Goal: Find contact information: Find contact information

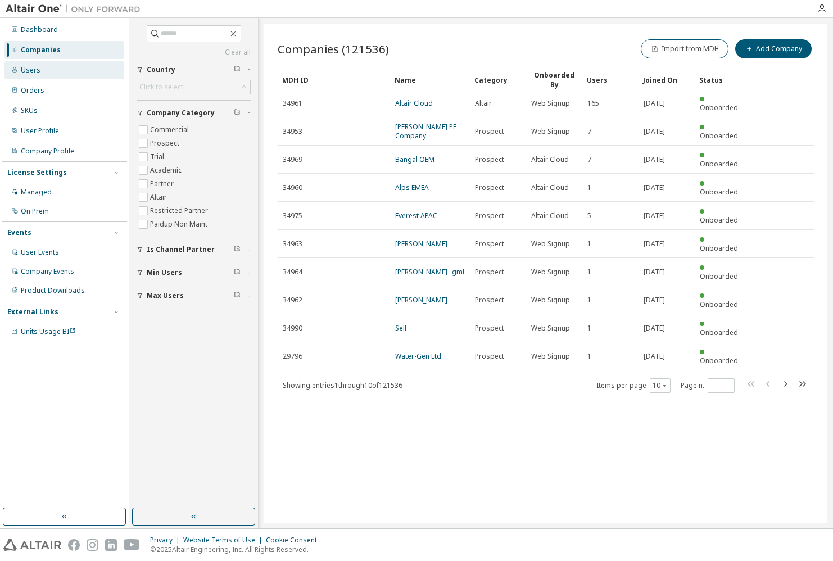
click at [46, 72] on div "Users" at bounding box center [64, 70] width 120 height 18
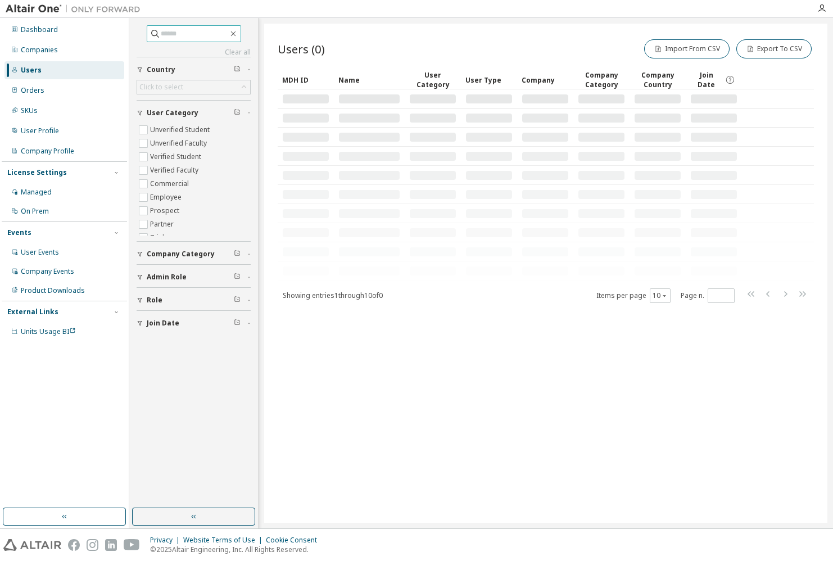
click at [172, 33] on input "text" at bounding box center [194, 33] width 67 height 11
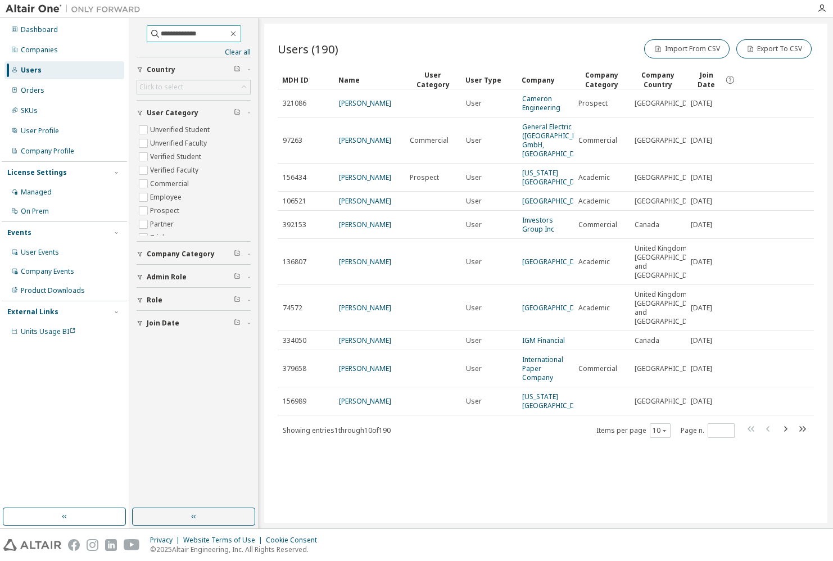
type input "**********"
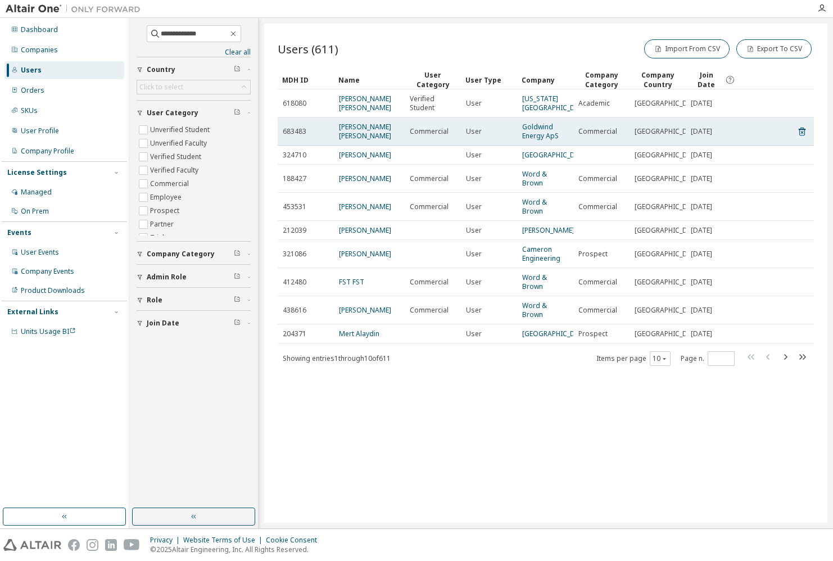
click at [291, 131] on span "683483" at bounding box center [295, 131] width 24 height 9
click at [536, 135] on link "Goldwind Energy ApS" at bounding box center [540, 131] width 37 height 19
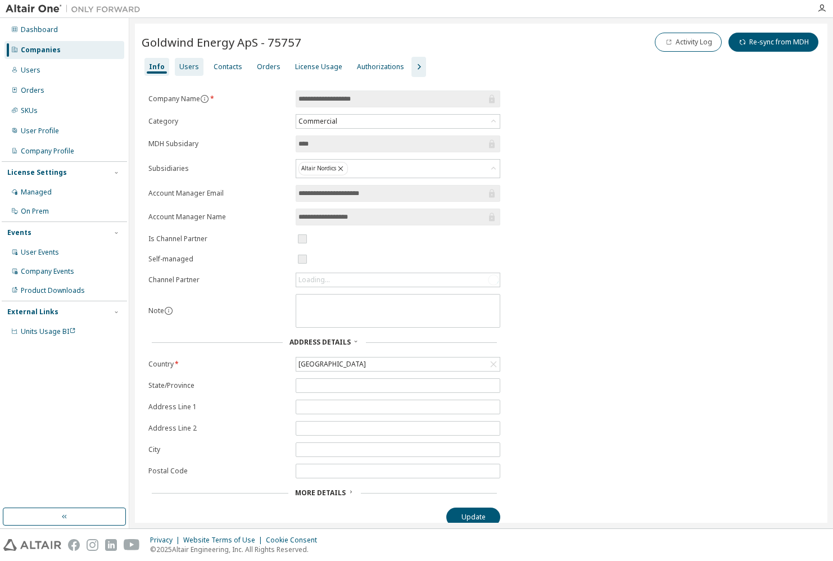
click at [179, 67] on div "Users" at bounding box center [189, 66] width 20 height 9
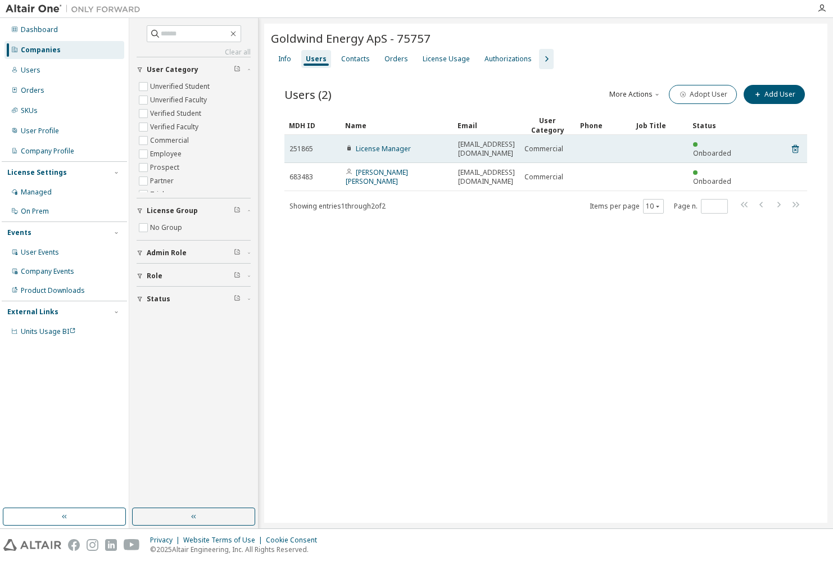
click at [478, 146] on span "esf@goldwinddenmark.com" at bounding box center [486, 149] width 57 height 18
click at [366, 144] on link "License Manager" at bounding box center [383, 149] width 55 height 10
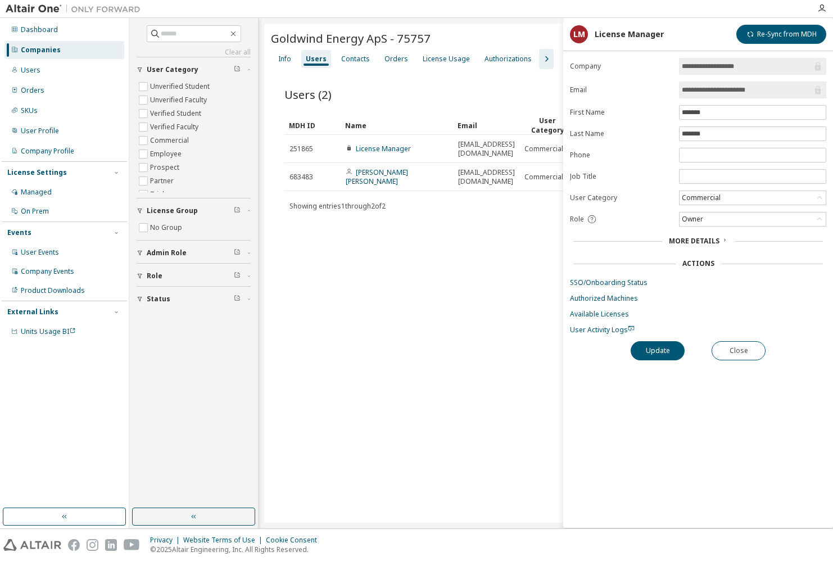
click at [478, 255] on div "Goldwind Energy ApS - 75757 Clear Load Save Save As Field Operator Value Select…" at bounding box center [545, 273] width 563 height 499
click at [732, 345] on button "Close" at bounding box center [738, 350] width 54 height 19
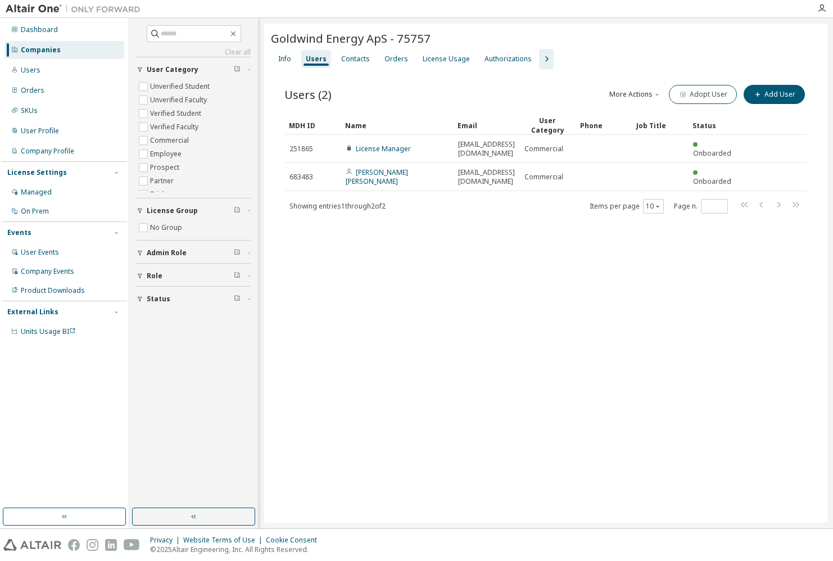
click at [509, 267] on div "Goldwind Energy ApS - 75757 Clear Load Save Save As Field Operator Value Select…" at bounding box center [545, 273] width 563 height 499
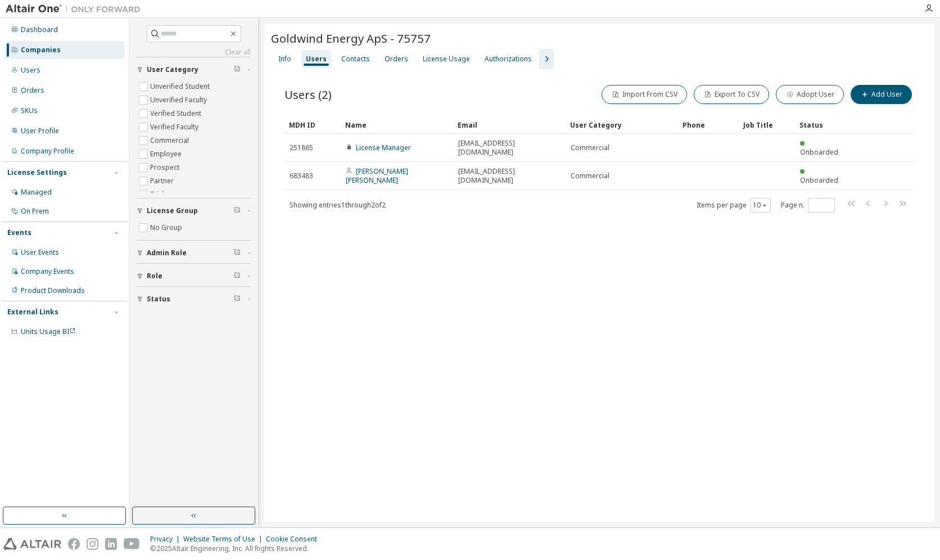
click at [324, 452] on div "Goldwind Energy ApS - 75757 Clear Load Save Save As Field Operator Value Select…" at bounding box center [599, 273] width 670 height 498
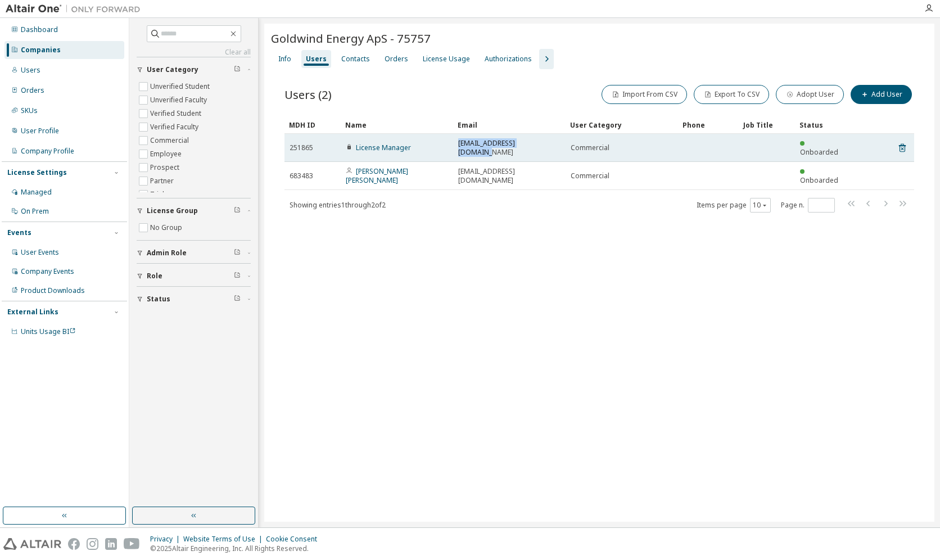
drag, startPoint x: 457, startPoint y: 144, endPoint x: 548, endPoint y: 142, distance: 91.1
click at [548, 142] on td "esf@goldwinddenmark.com" at bounding box center [509, 148] width 112 height 28
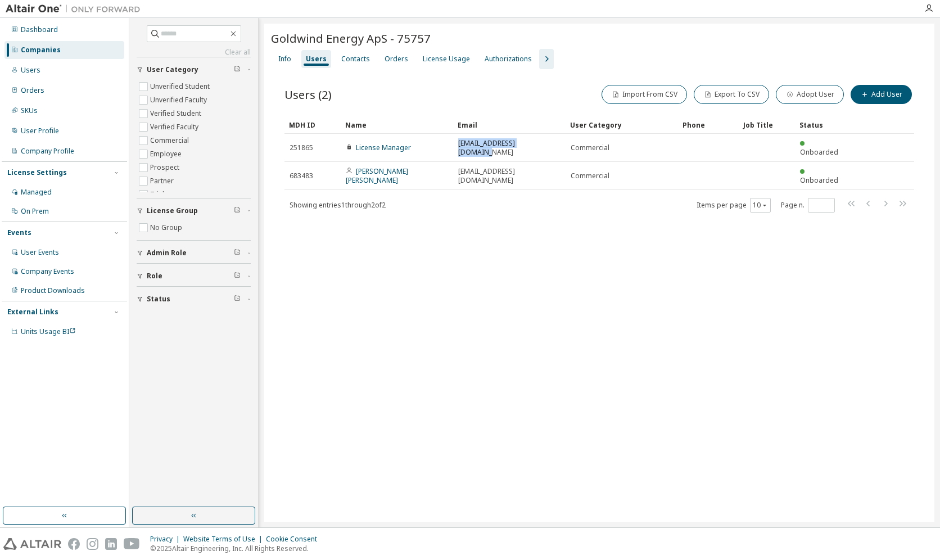
copy span "esf@goldwinddenmark.com"
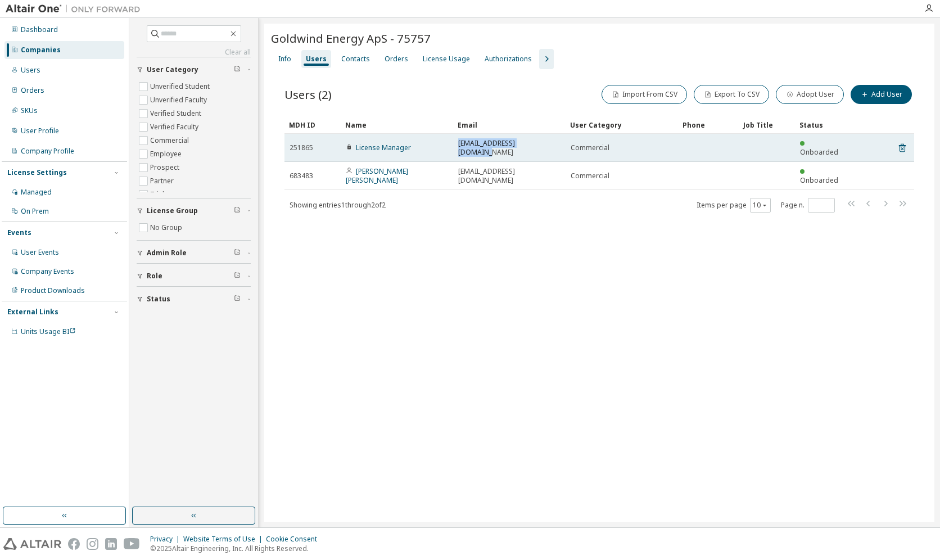
copy span "esf@goldwinddenmark.com"
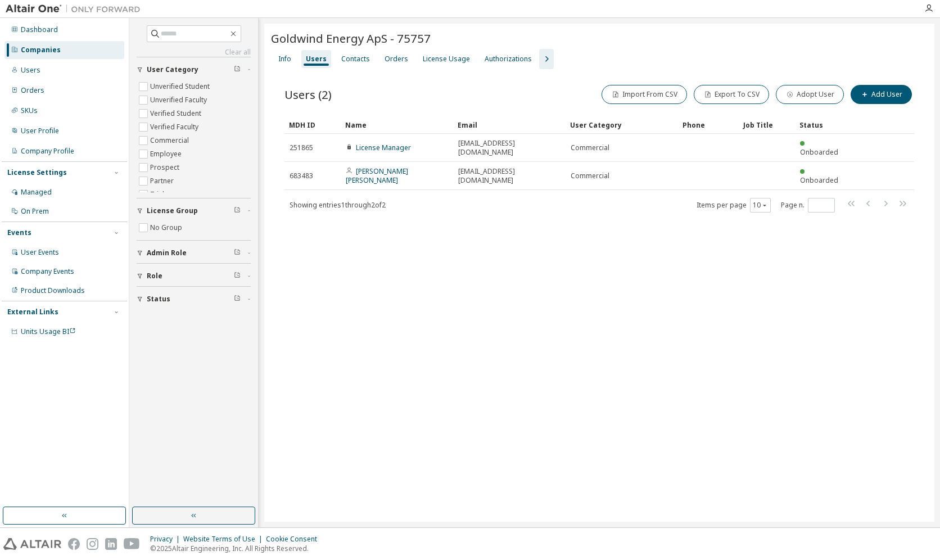
click at [507, 306] on div "Goldwind Energy ApS - 75757 Clear Load Save Save As Field Operator Value Select…" at bounding box center [599, 273] width 670 height 498
click at [659, 515] on div "Goldwind Energy ApS - 75757 Clear Load Save Save As Field Operator Value Select…" at bounding box center [599, 273] width 670 height 498
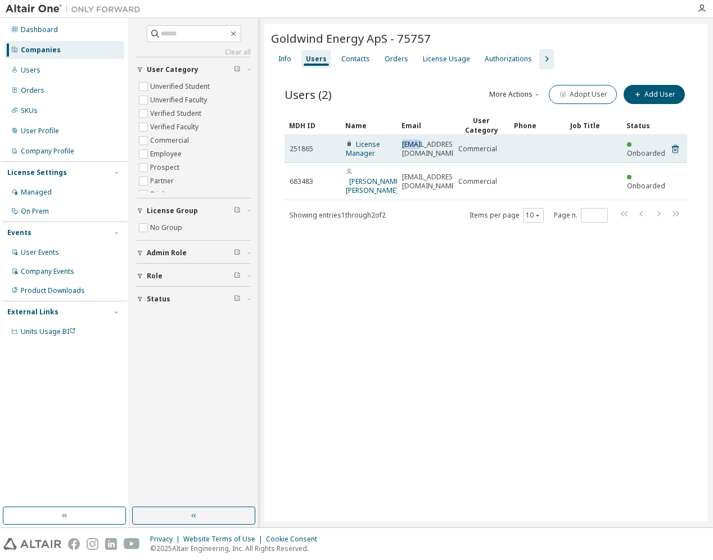
drag, startPoint x: 401, startPoint y: 153, endPoint x: 421, endPoint y: 146, distance: 21.7
click at [421, 146] on td "esf@goldwinddenmark.com" at bounding box center [425, 149] width 56 height 28
click at [421, 146] on span "esf@goldwinddenmark.com" at bounding box center [430, 149] width 57 height 18
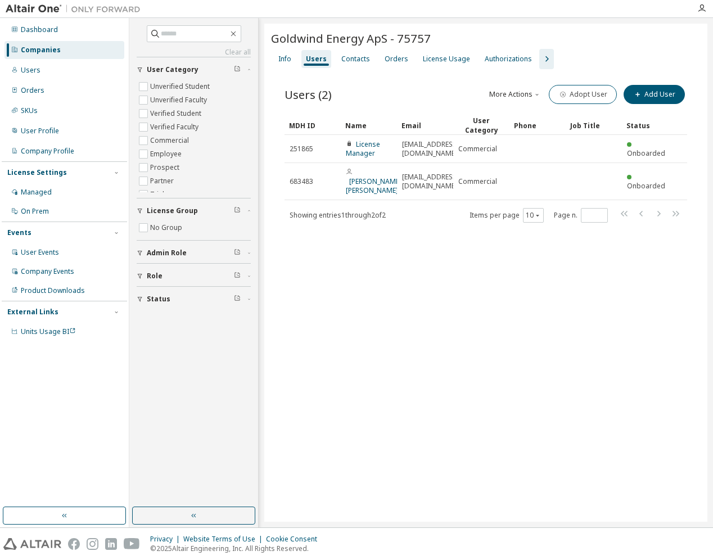
click at [434, 284] on div "Goldwind Energy ApS - 75757 Clear Load Save Save As Field Operator Value Select…" at bounding box center [485, 273] width 443 height 498
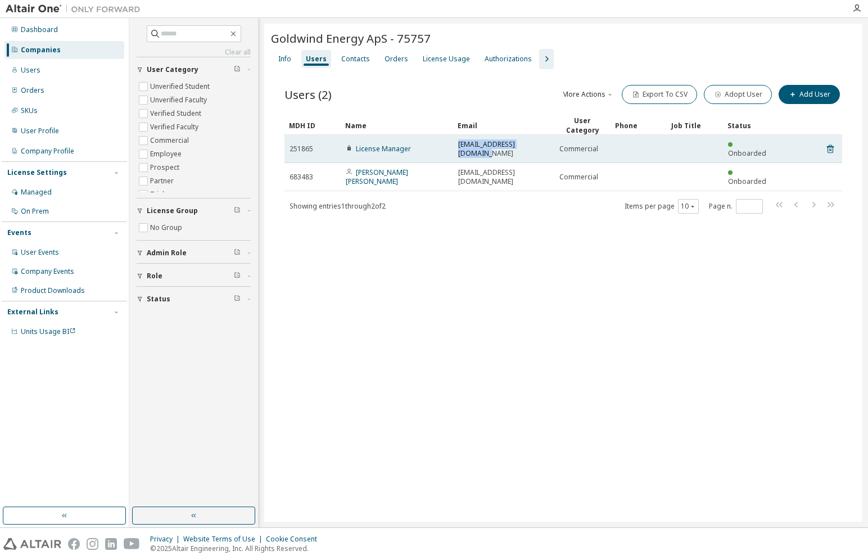
drag, startPoint x: 541, startPoint y: 148, endPoint x: 445, endPoint y: 143, distance: 95.6
click at [445, 143] on tr "251865 License Manager esf@goldwinddenmark.com Commercial Onboarded" at bounding box center [562, 149] width 557 height 28
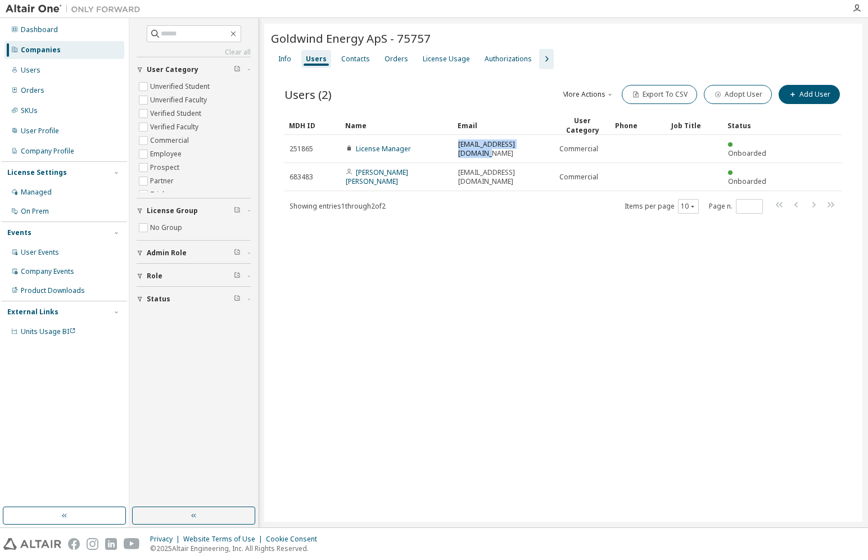
copy tr "esf@goldwinddenmark.com"
click at [432, 261] on div "Goldwind Energy ApS - 75757 Clear Load Save Save As Field Operator Value Select…" at bounding box center [563, 273] width 598 height 498
